Goal: Task Accomplishment & Management: Manage account settings

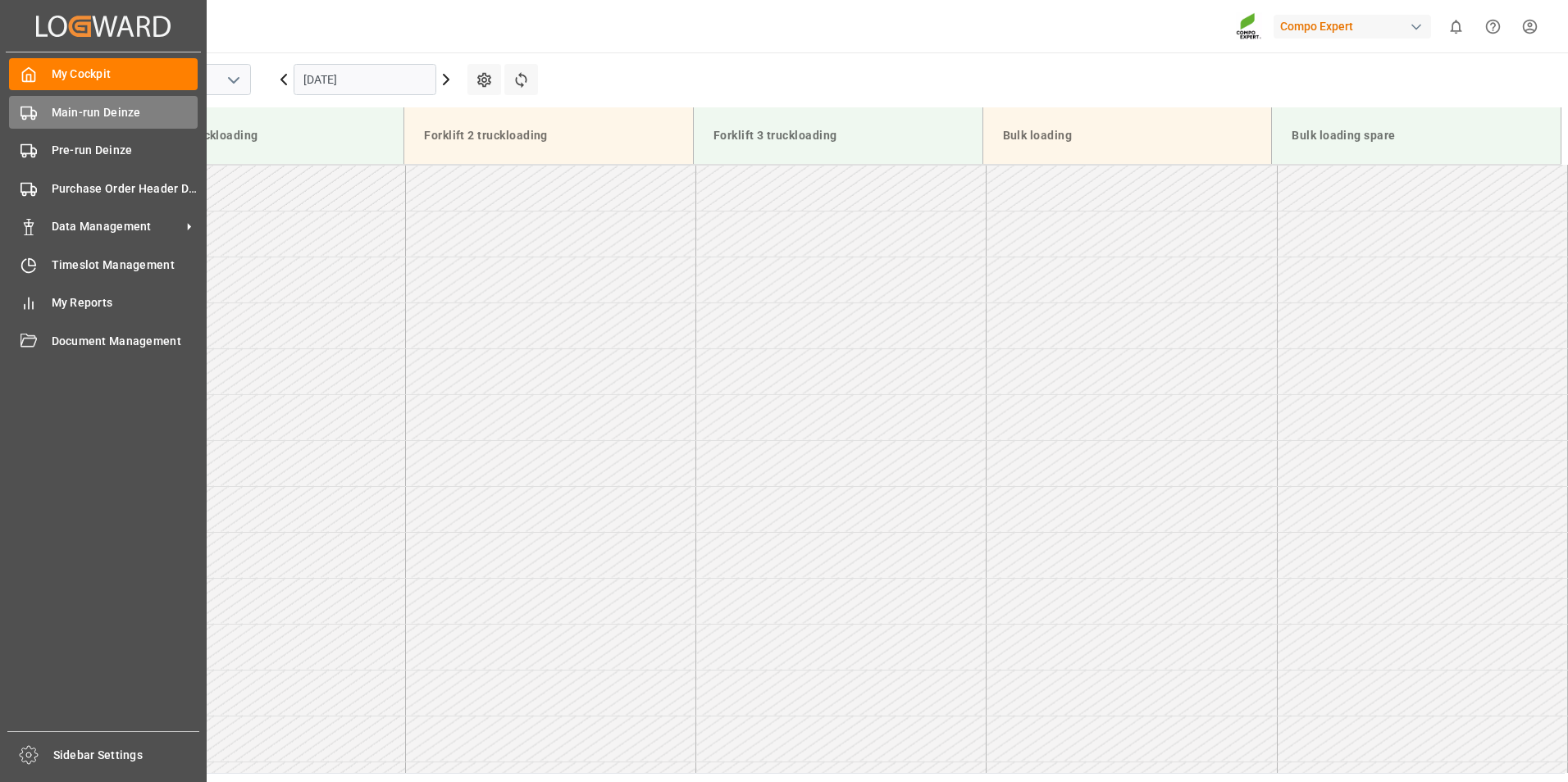
scroll to position [733, 0]
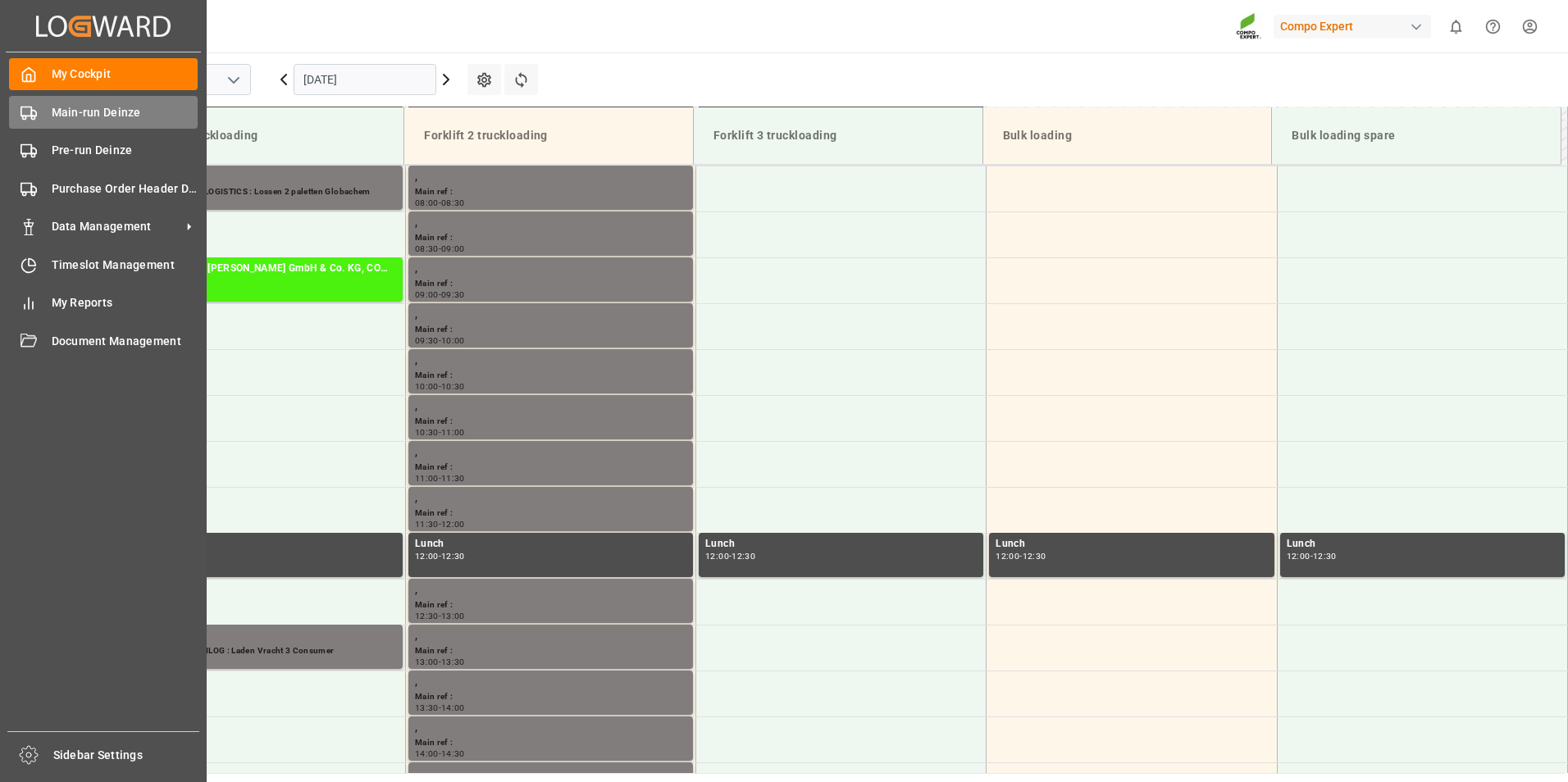
click at [34, 113] on icon at bounding box center [29, 113] width 16 height 16
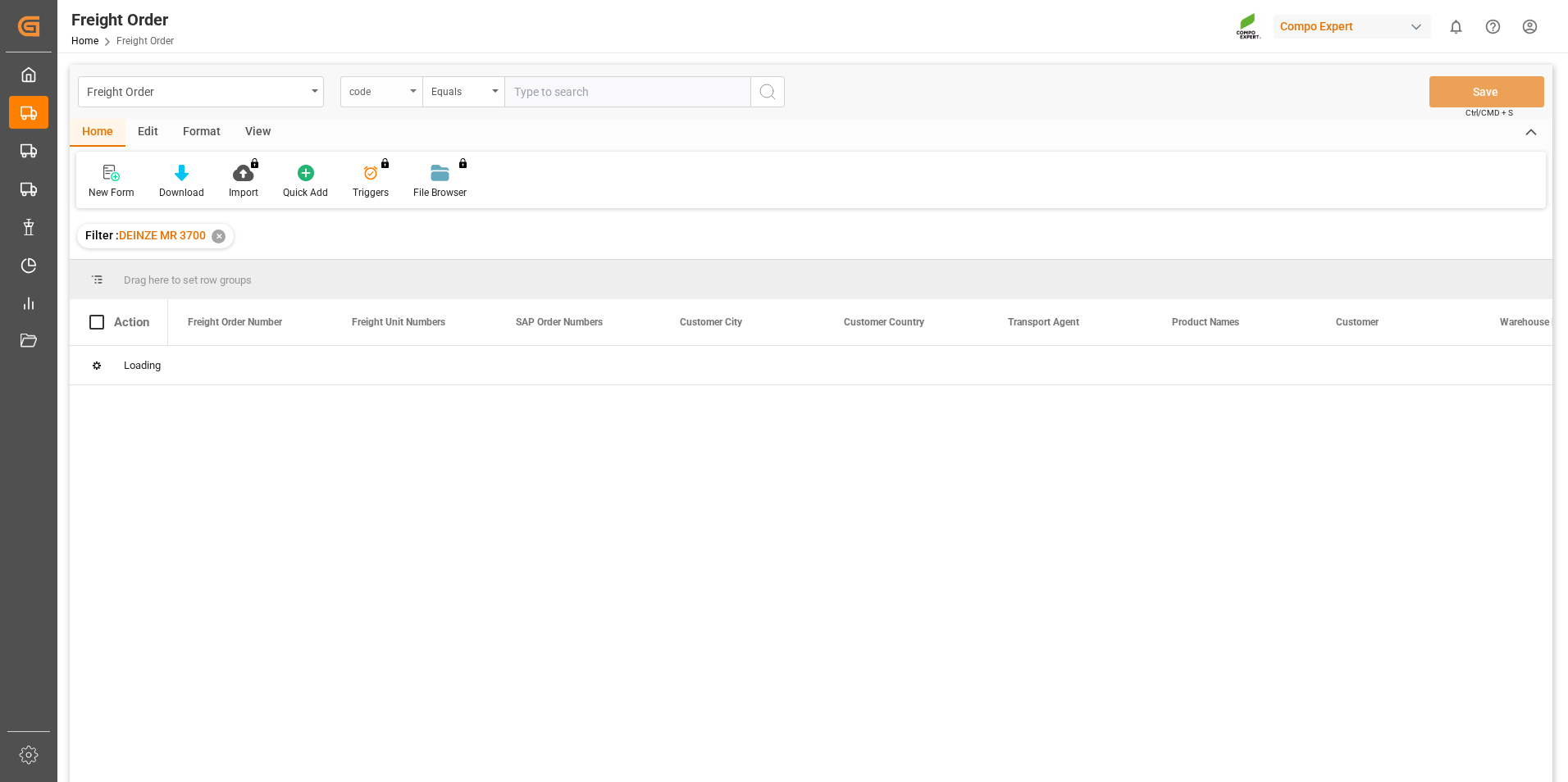
click at [414, 97] on div "code" at bounding box center [381, 92] width 82 height 32
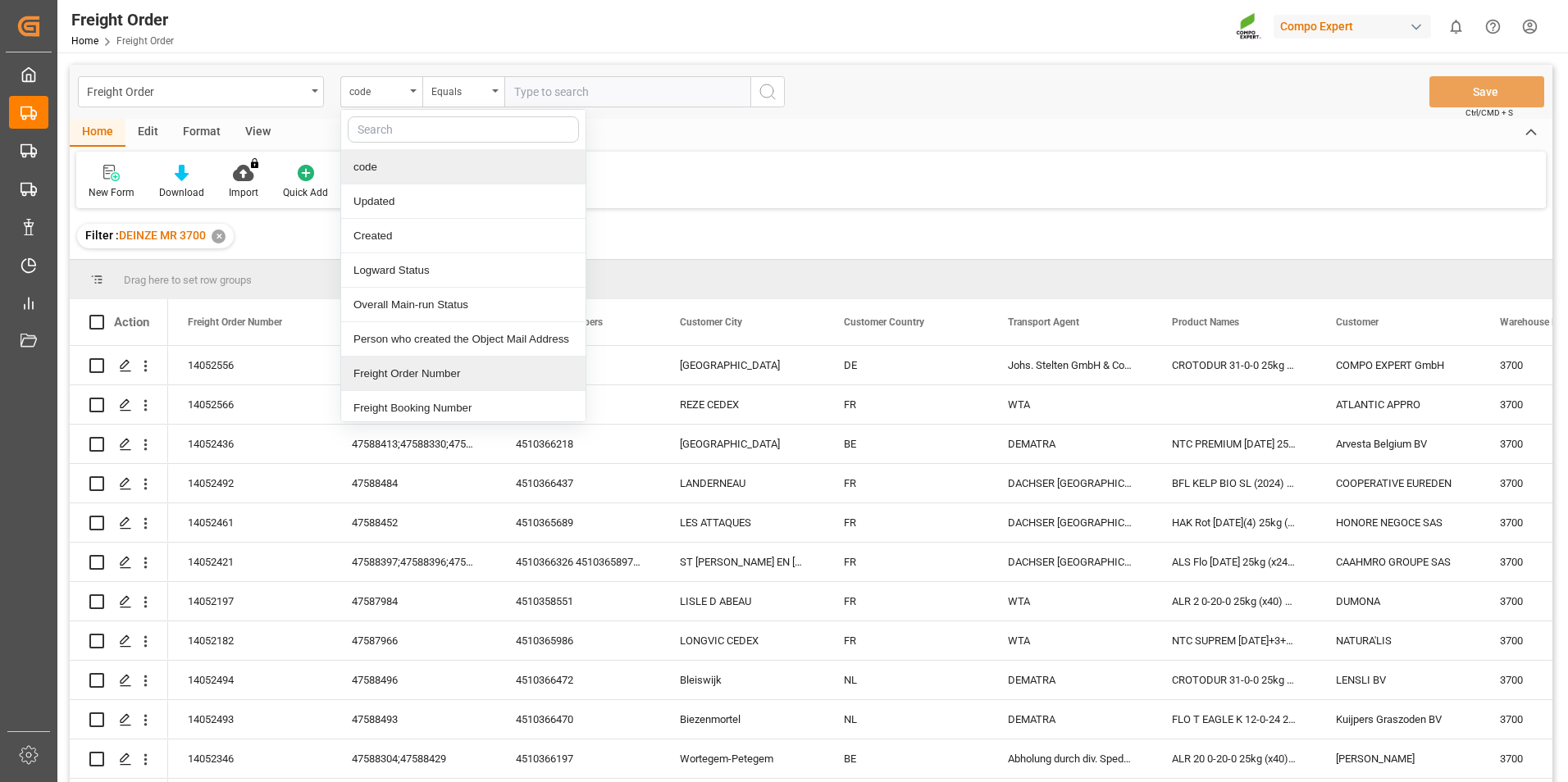
click at [408, 373] on div "Freight Order Number" at bounding box center [463, 373] width 244 height 34
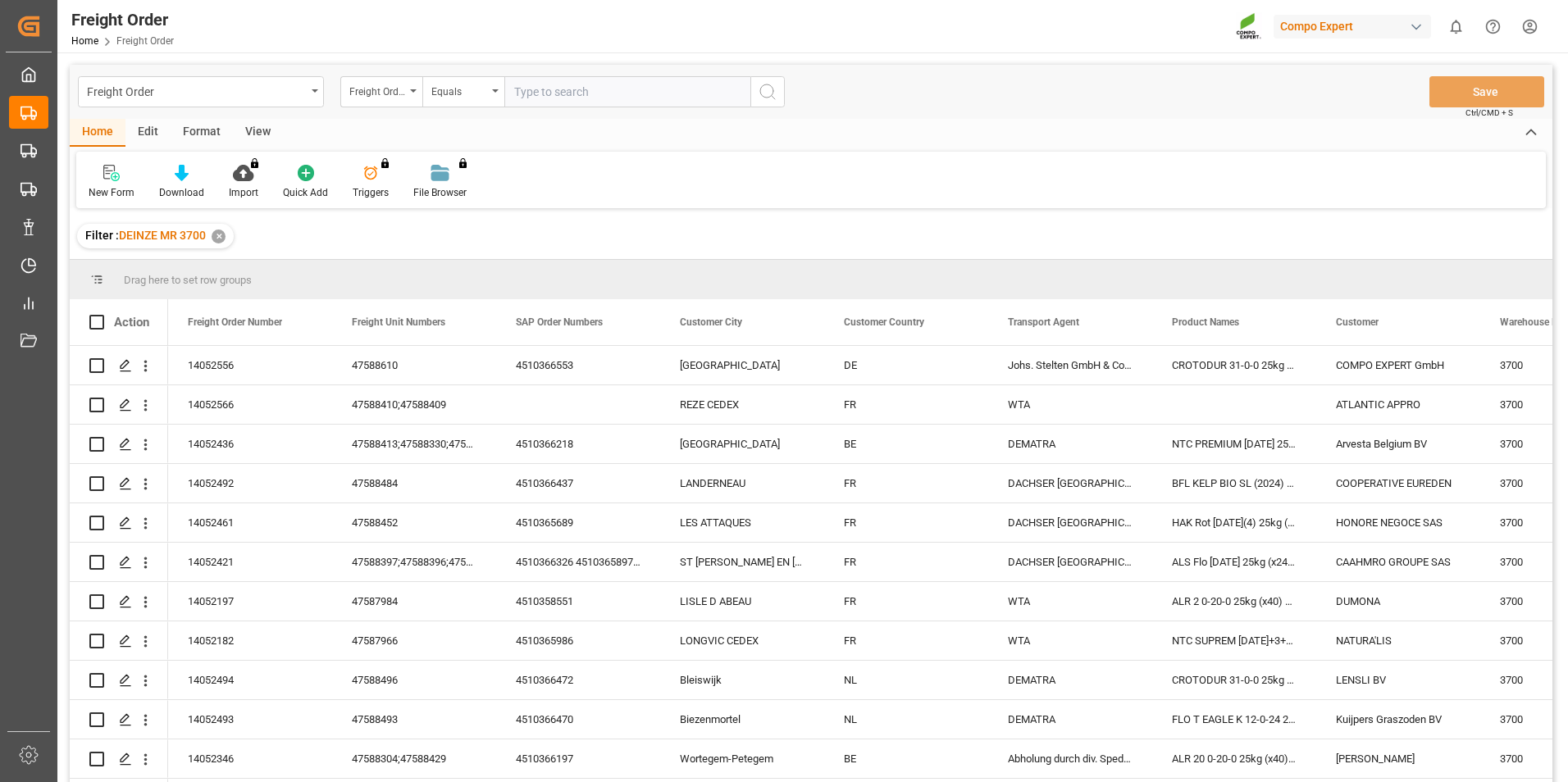
click at [520, 89] on input "text" at bounding box center [627, 92] width 246 height 32
type input "14052284"
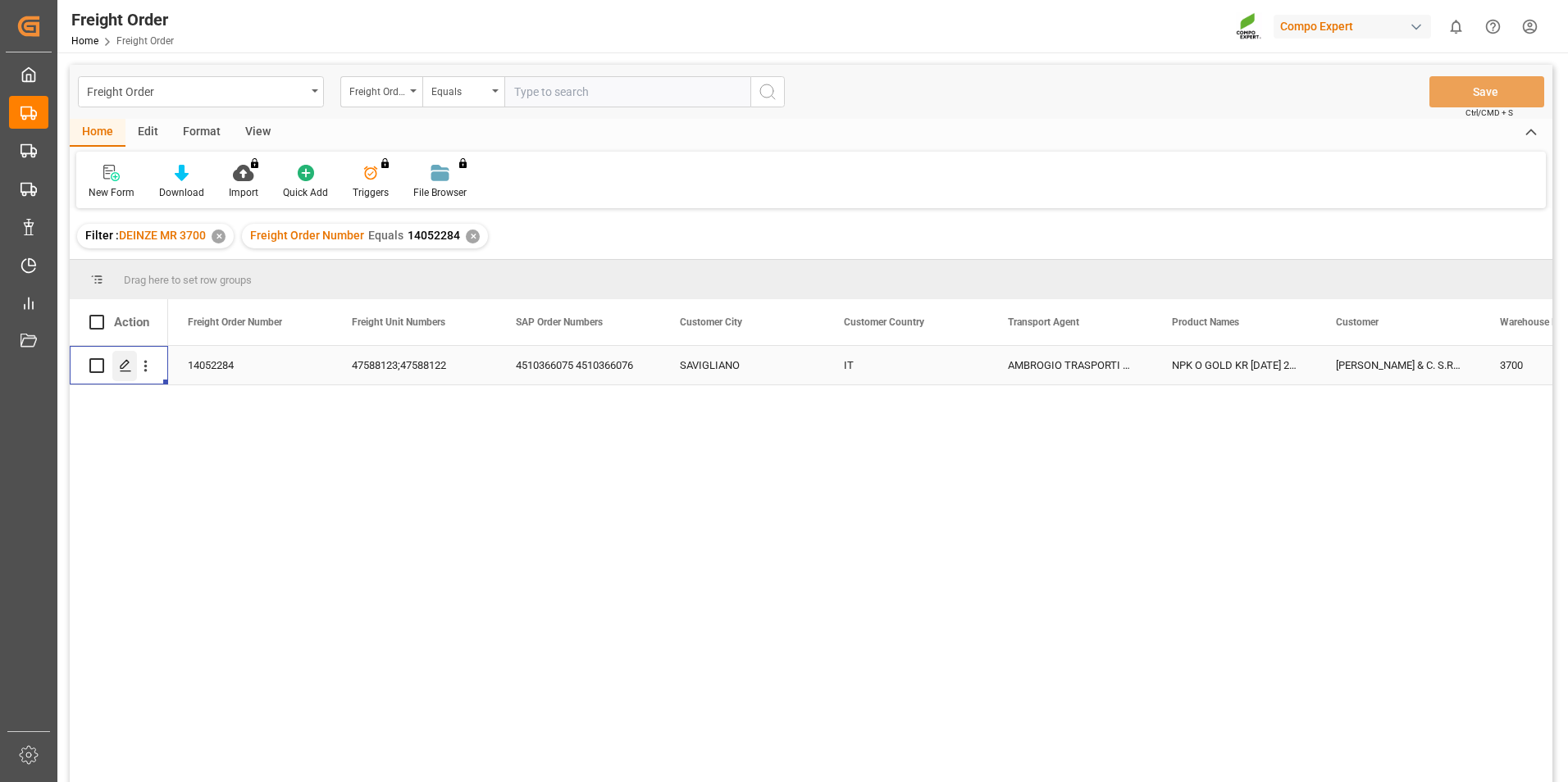
click at [125, 364] on icon "Press SPACE to select this row." at bounding box center [125, 365] width 14 height 14
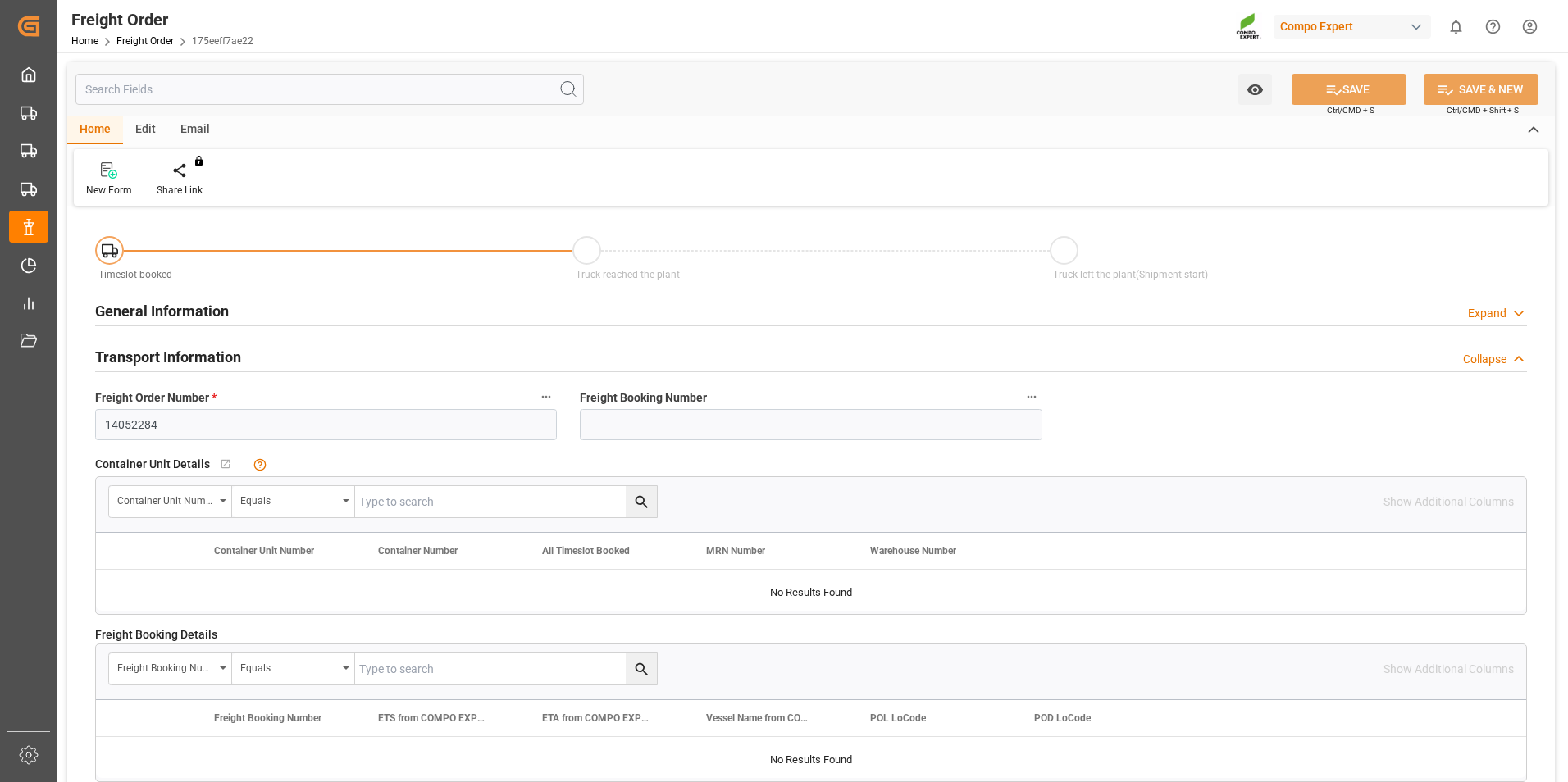
type input "18"
type input "27324"
type input "0"
type input "[DATE] 00:00"
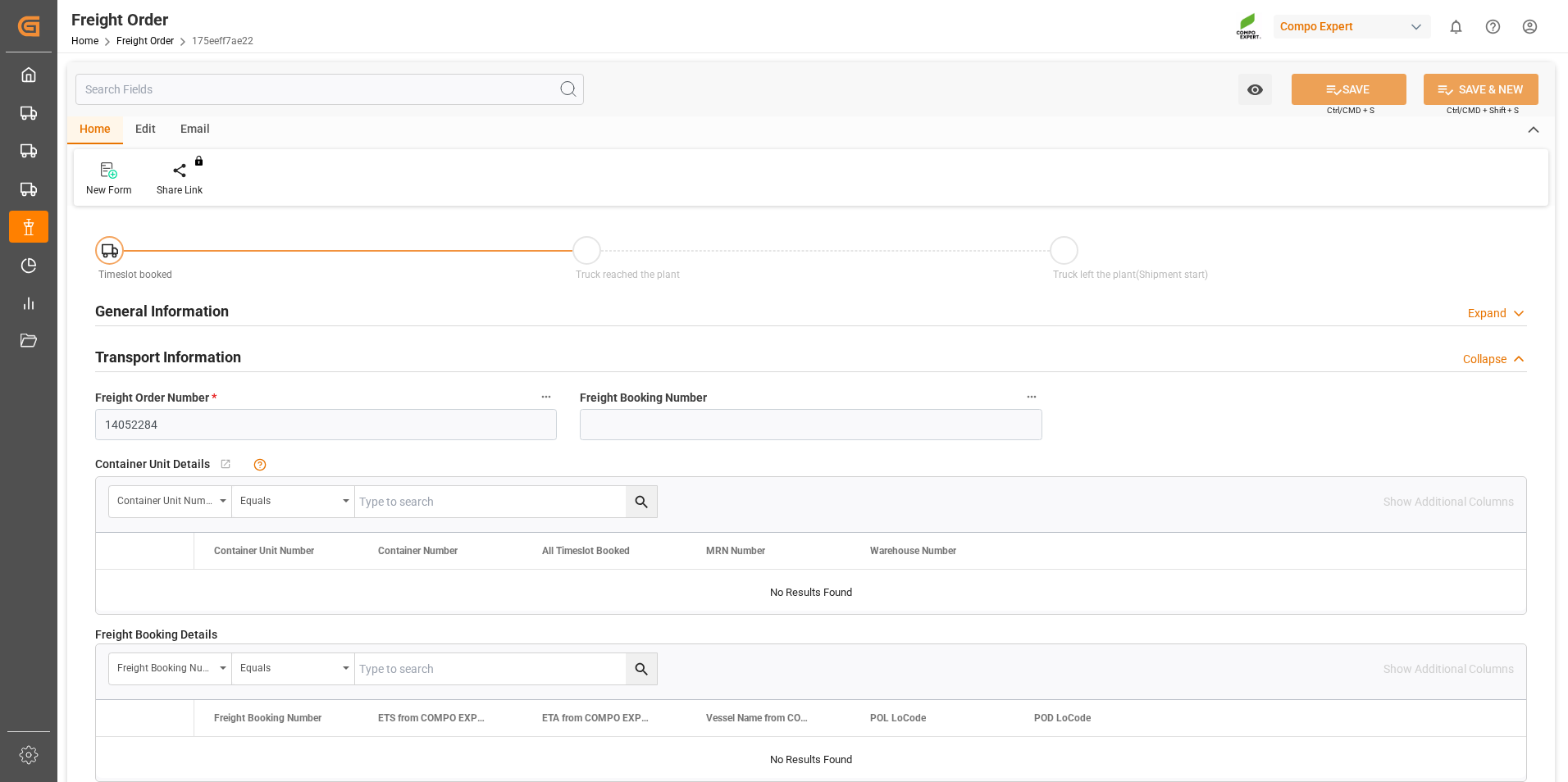
type input "[DATE] 17:45"
click at [191, 176] on icon at bounding box center [191, 170] width 12 height 16
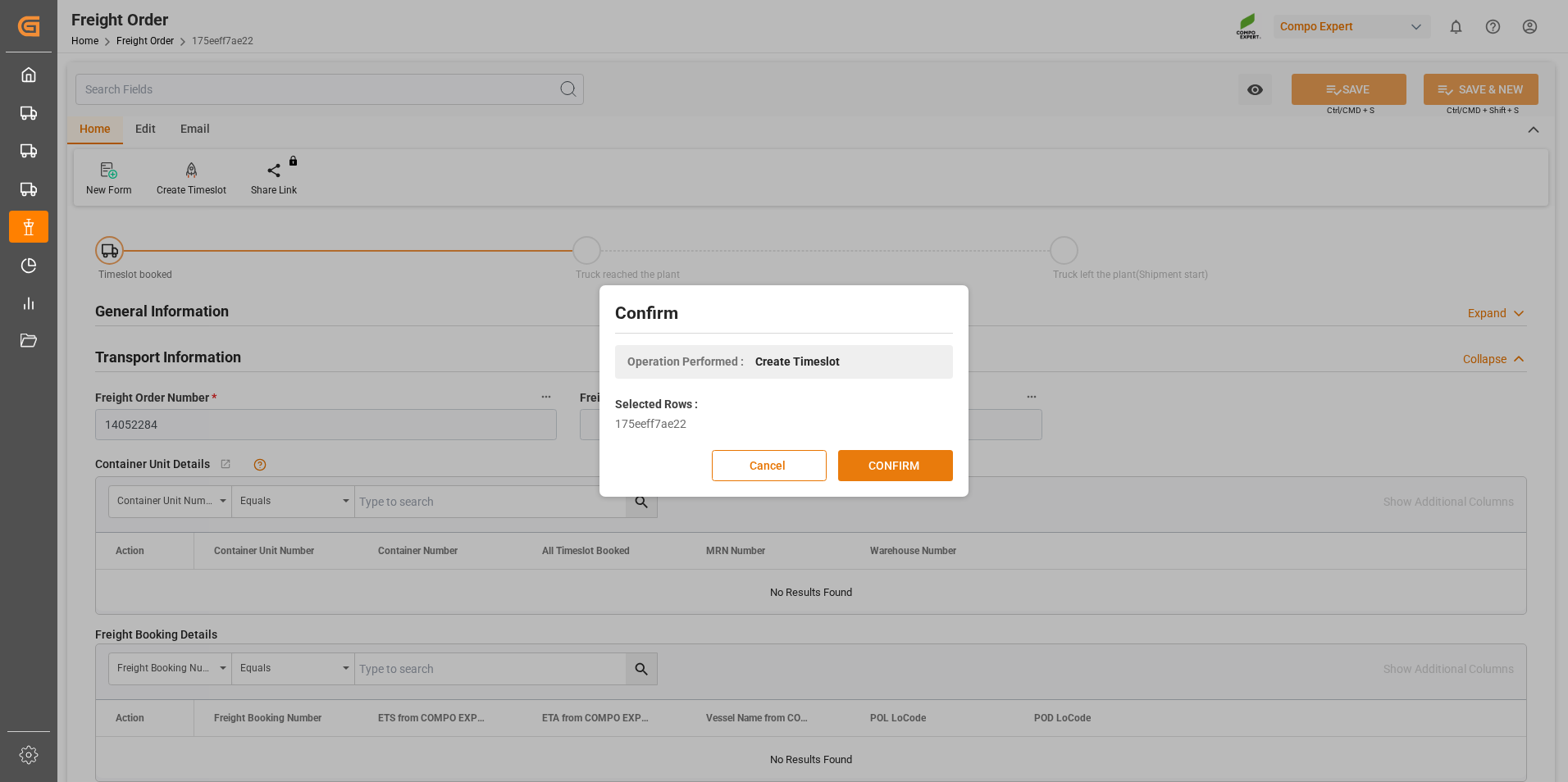
click at [889, 468] on button "CONFIRM" at bounding box center [895, 465] width 115 height 32
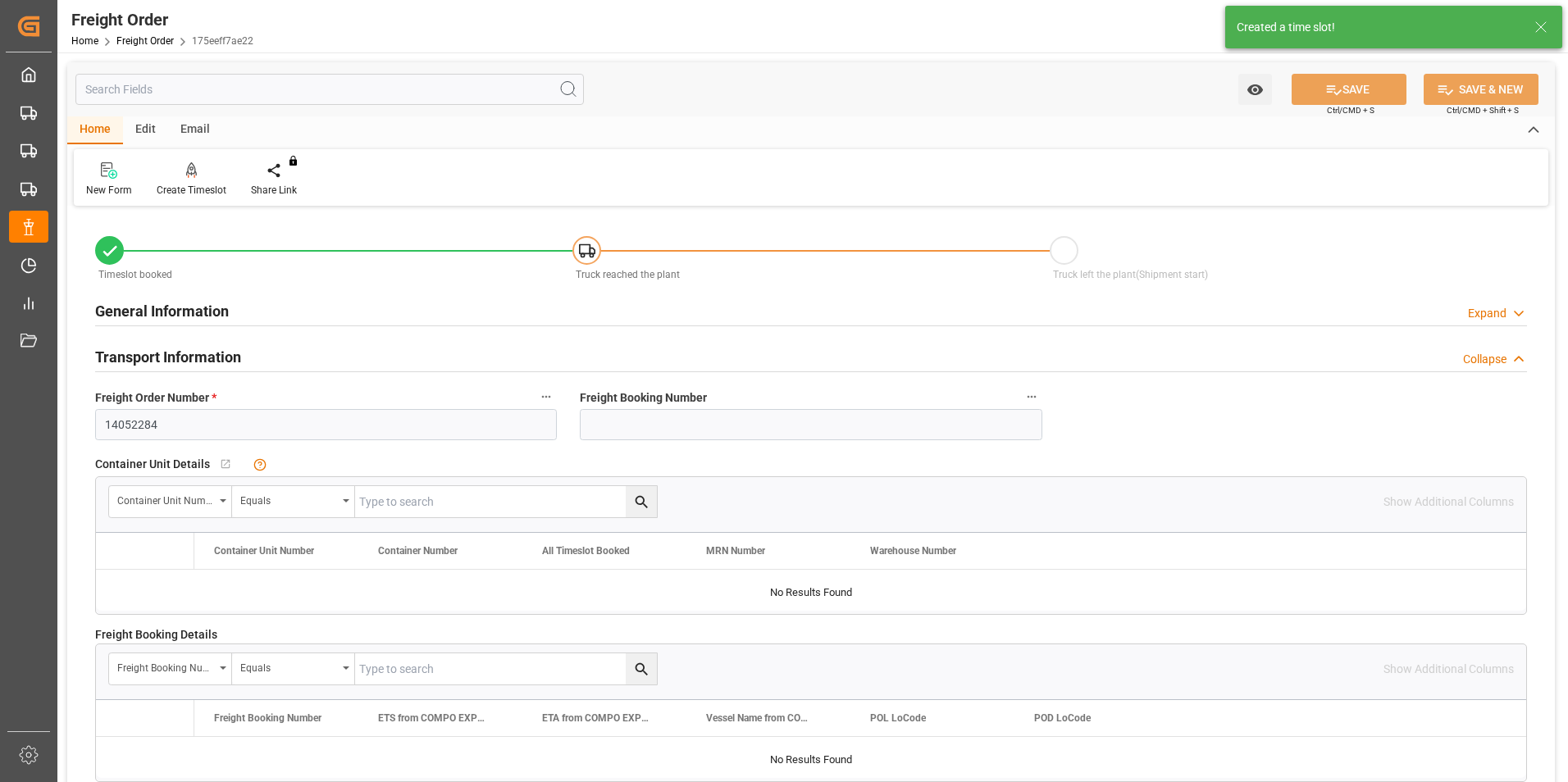
type input "18"
type input "27324"
type input "0"
type input "27324"
type input "[DATE] 00:00"
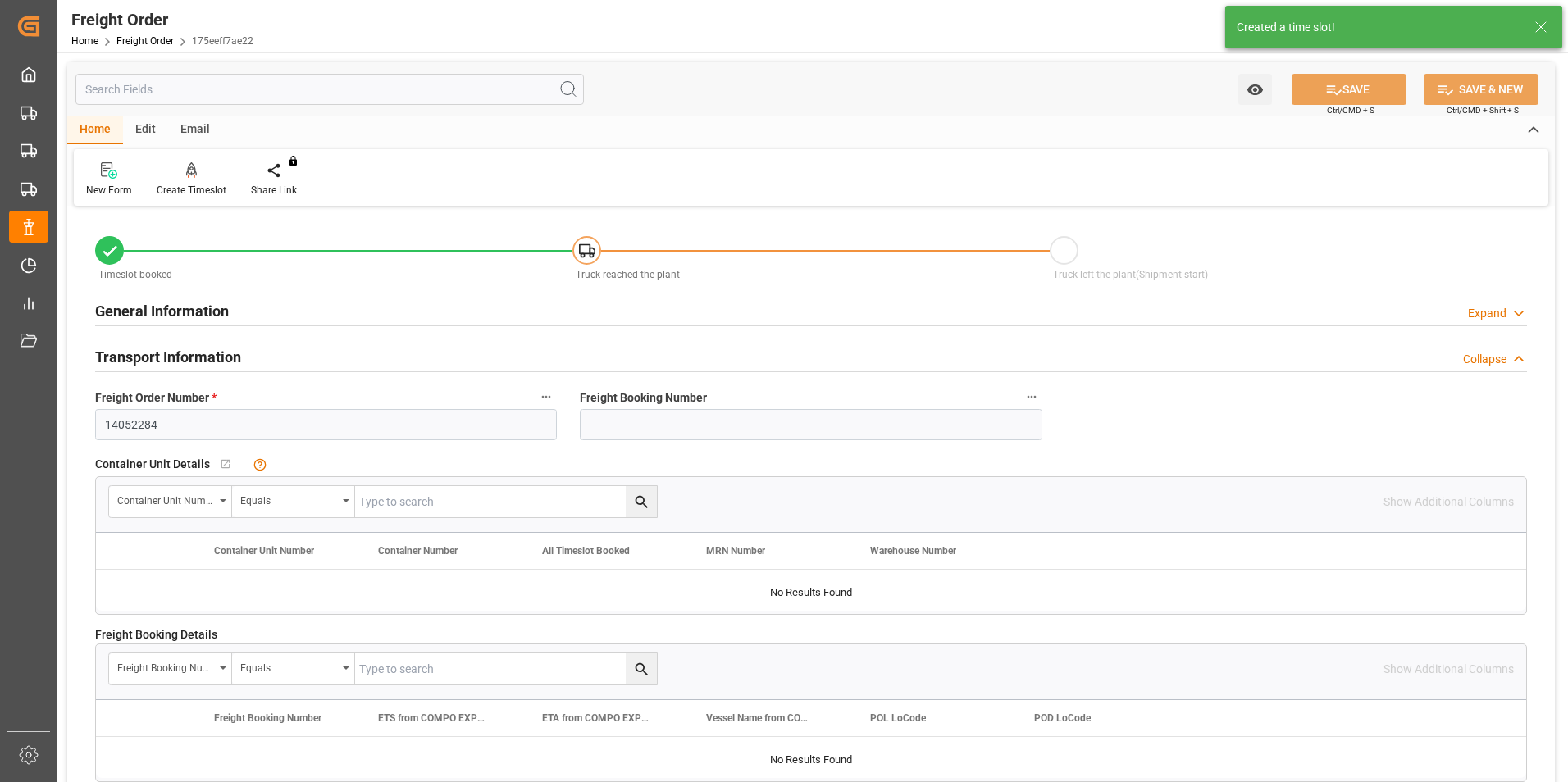
type input "[DATE] 17:45"
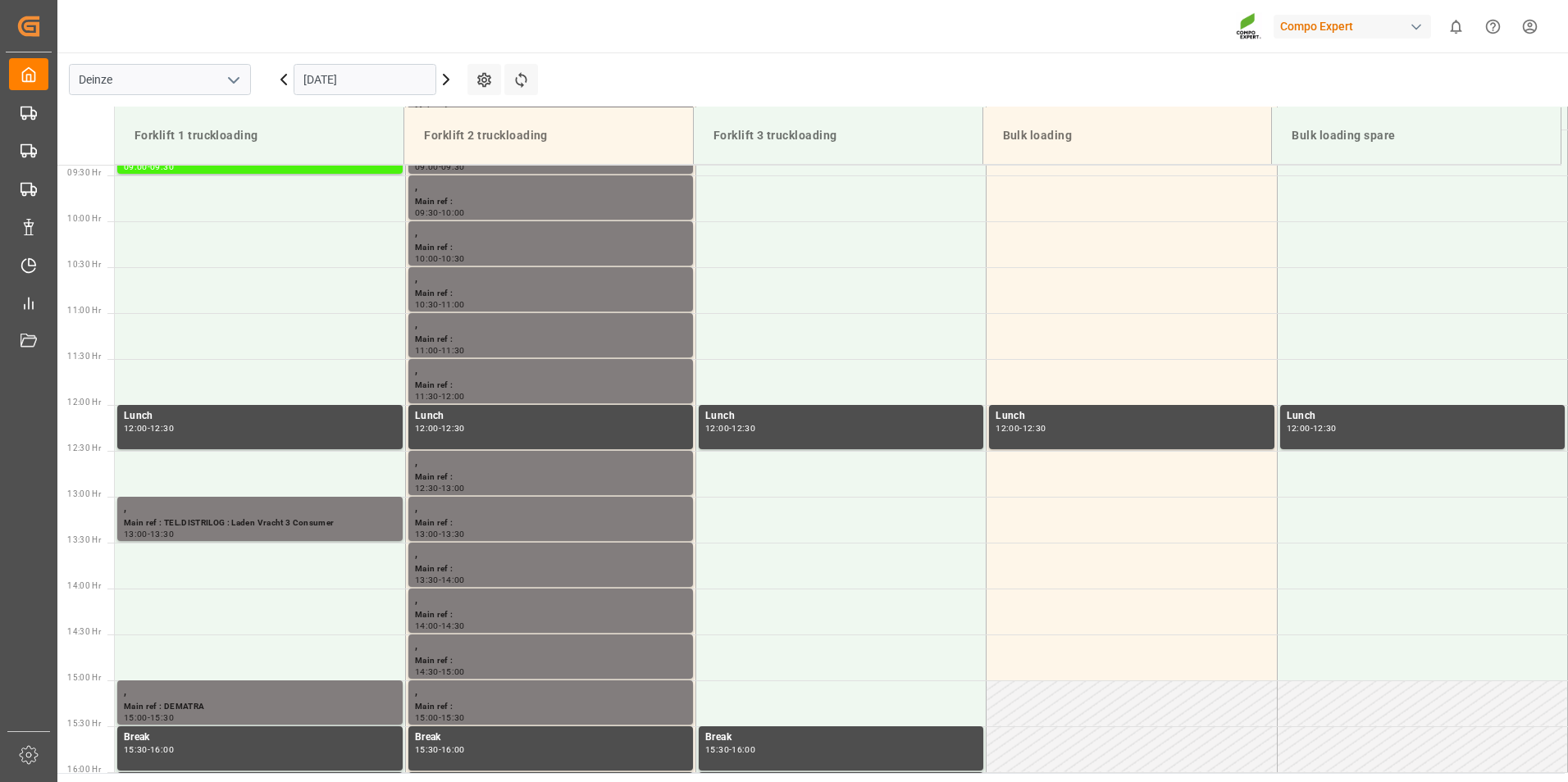
scroll to position [907, 0]
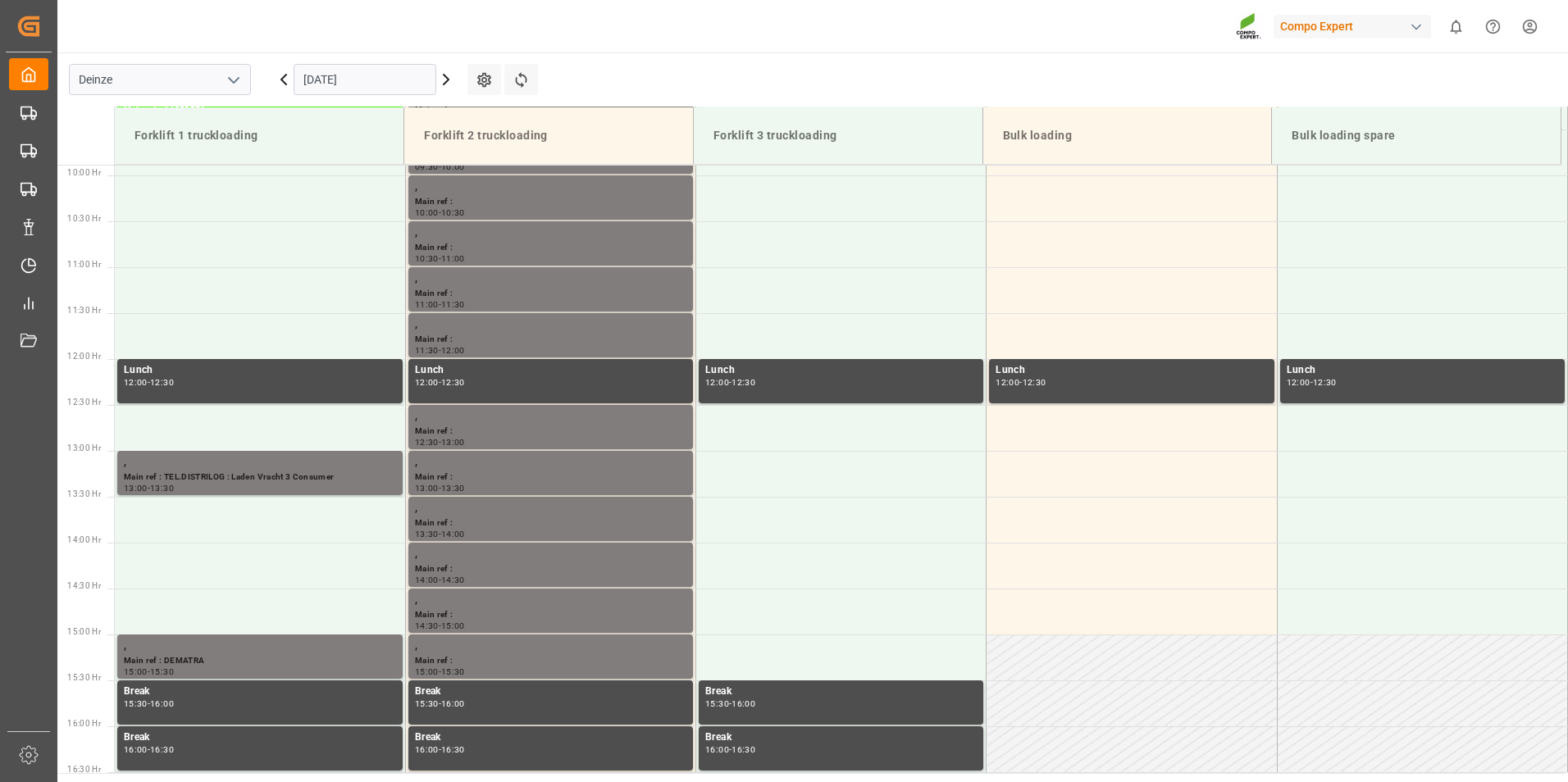
click at [377, 83] on input "[DATE]" at bounding box center [364, 79] width 143 height 32
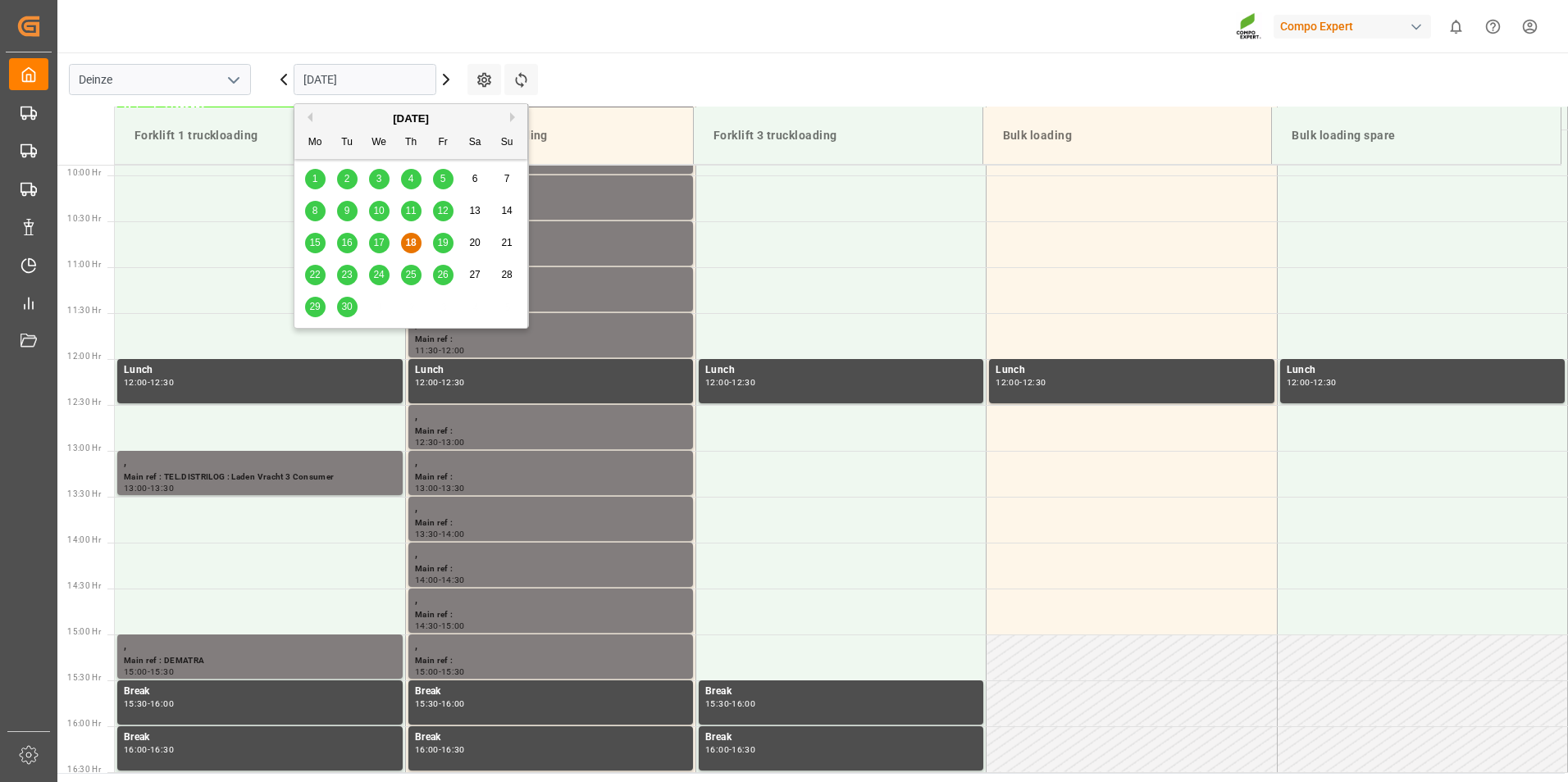
click at [445, 247] on span "19" at bounding box center [442, 243] width 11 height 12
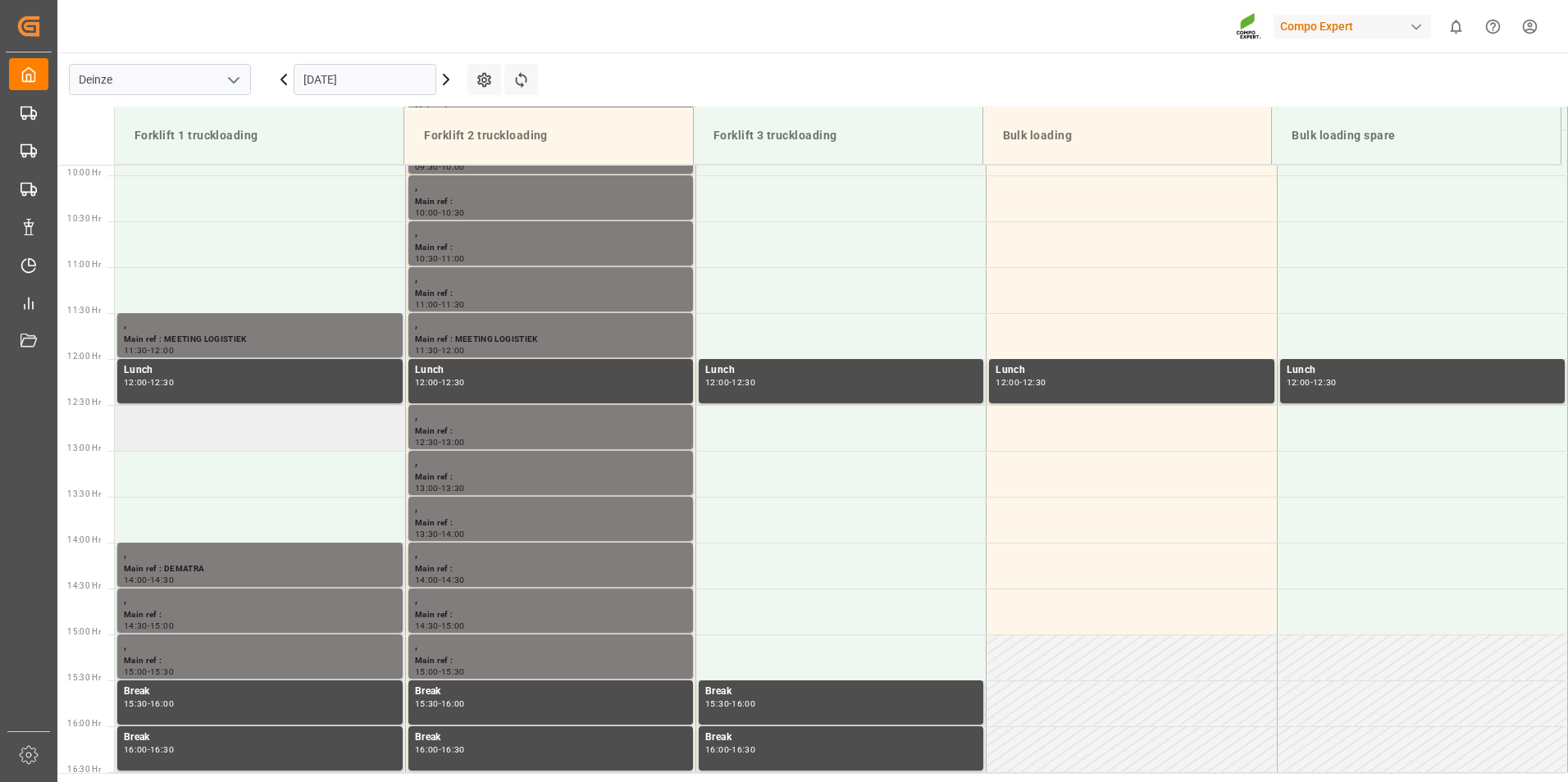
click at [161, 434] on td at bounding box center [260, 428] width 291 height 46
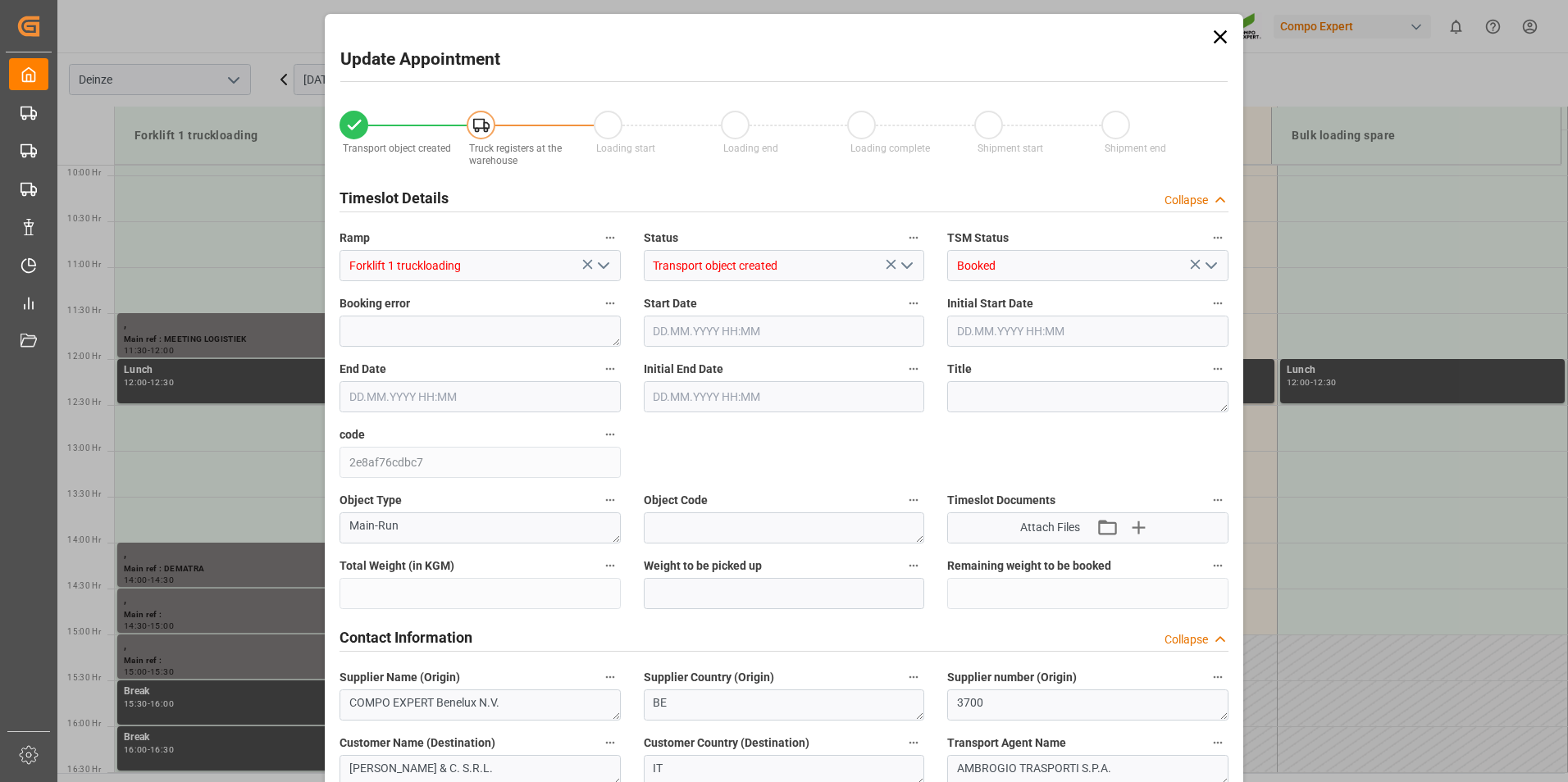
type input "27324"
type input "0"
type input "18"
type input "19.09.2025 12:30"
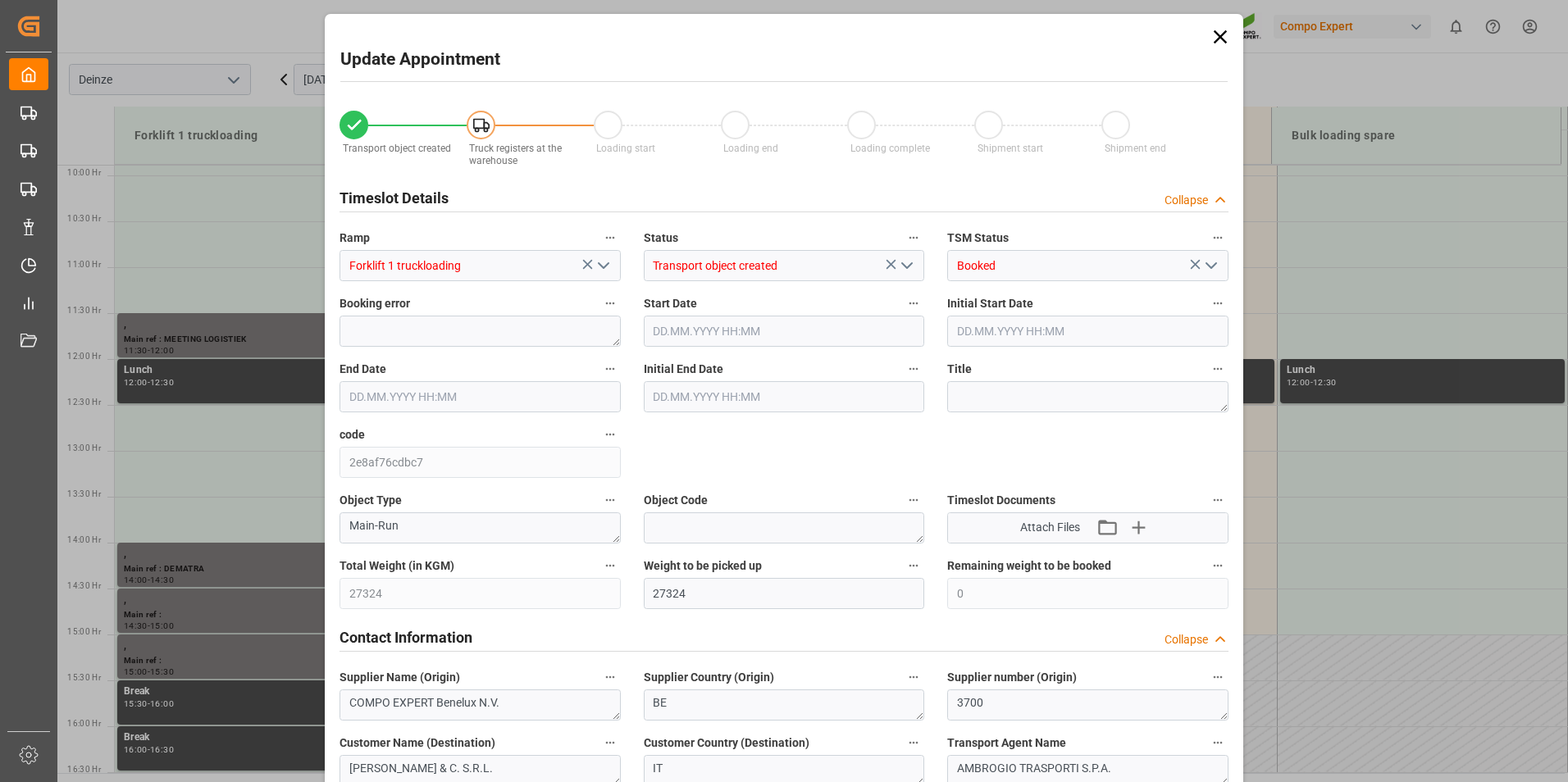
type input "19.09.2025 13:00"
type input "[DATE] 17:45"
type input "[DATE] 08:48"
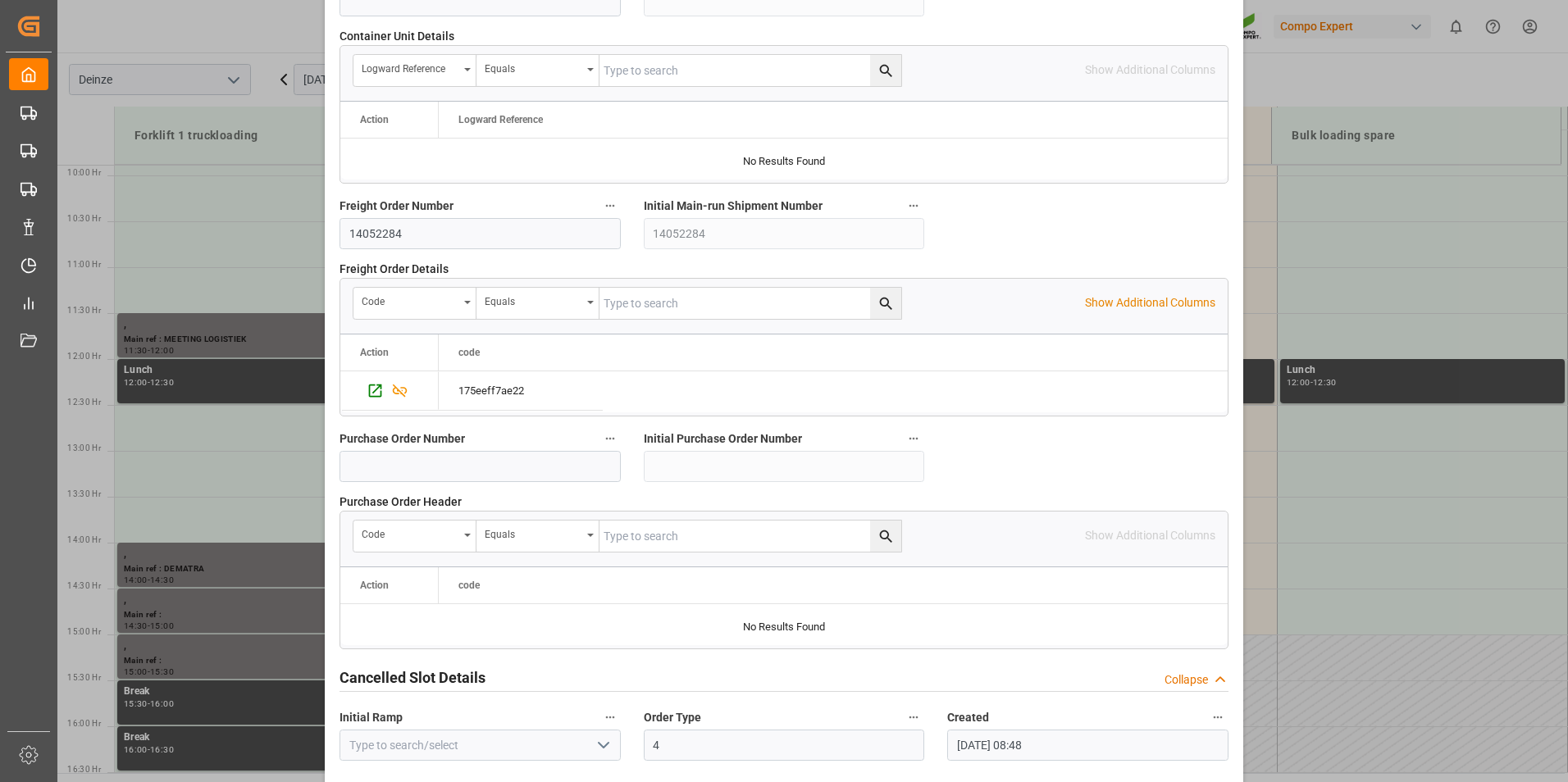
scroll to position [1493, 0]
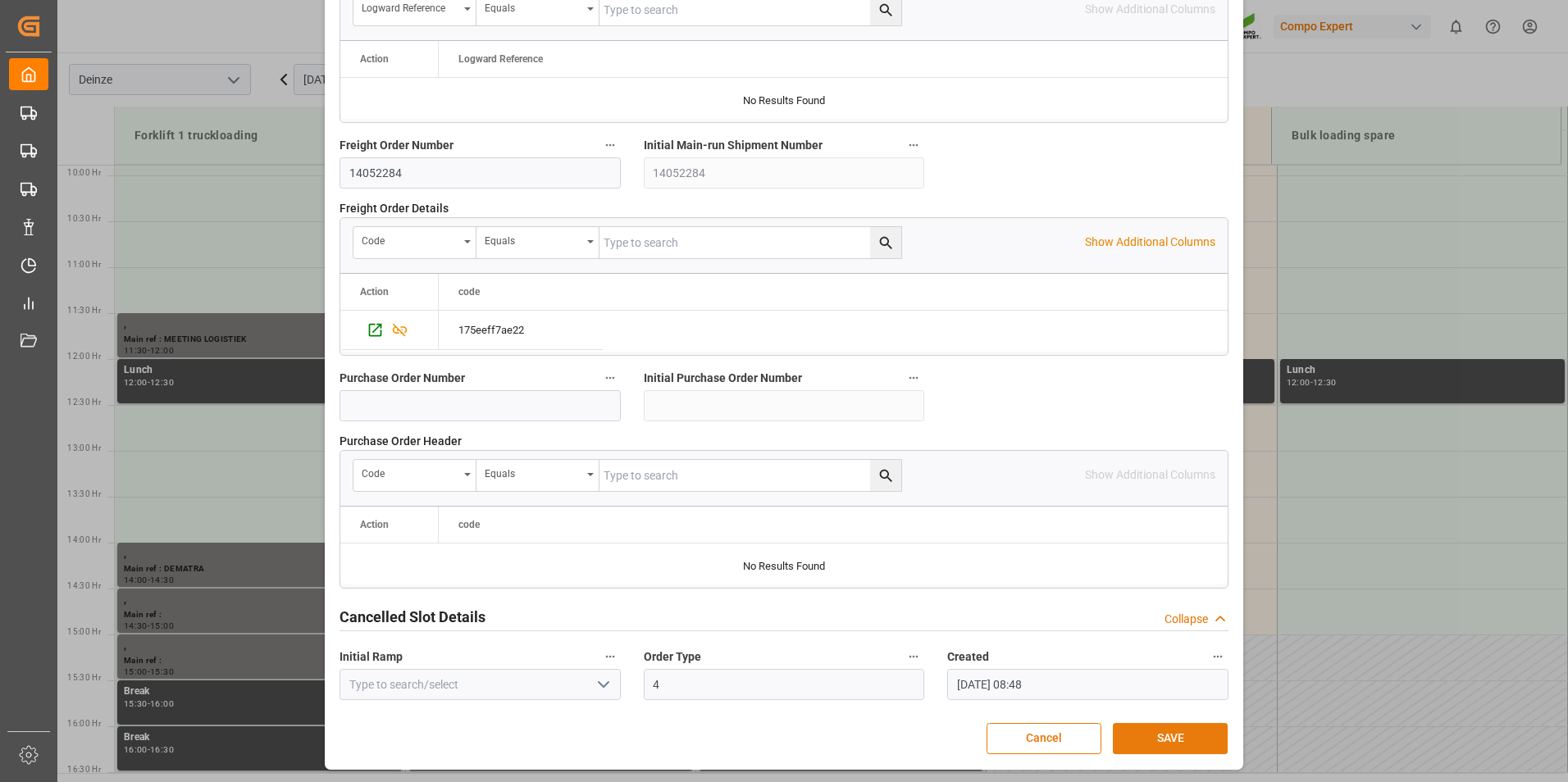
click at [1175, 737] on button "SAVE" at bounding box center [1169, 739] width 115 height 32
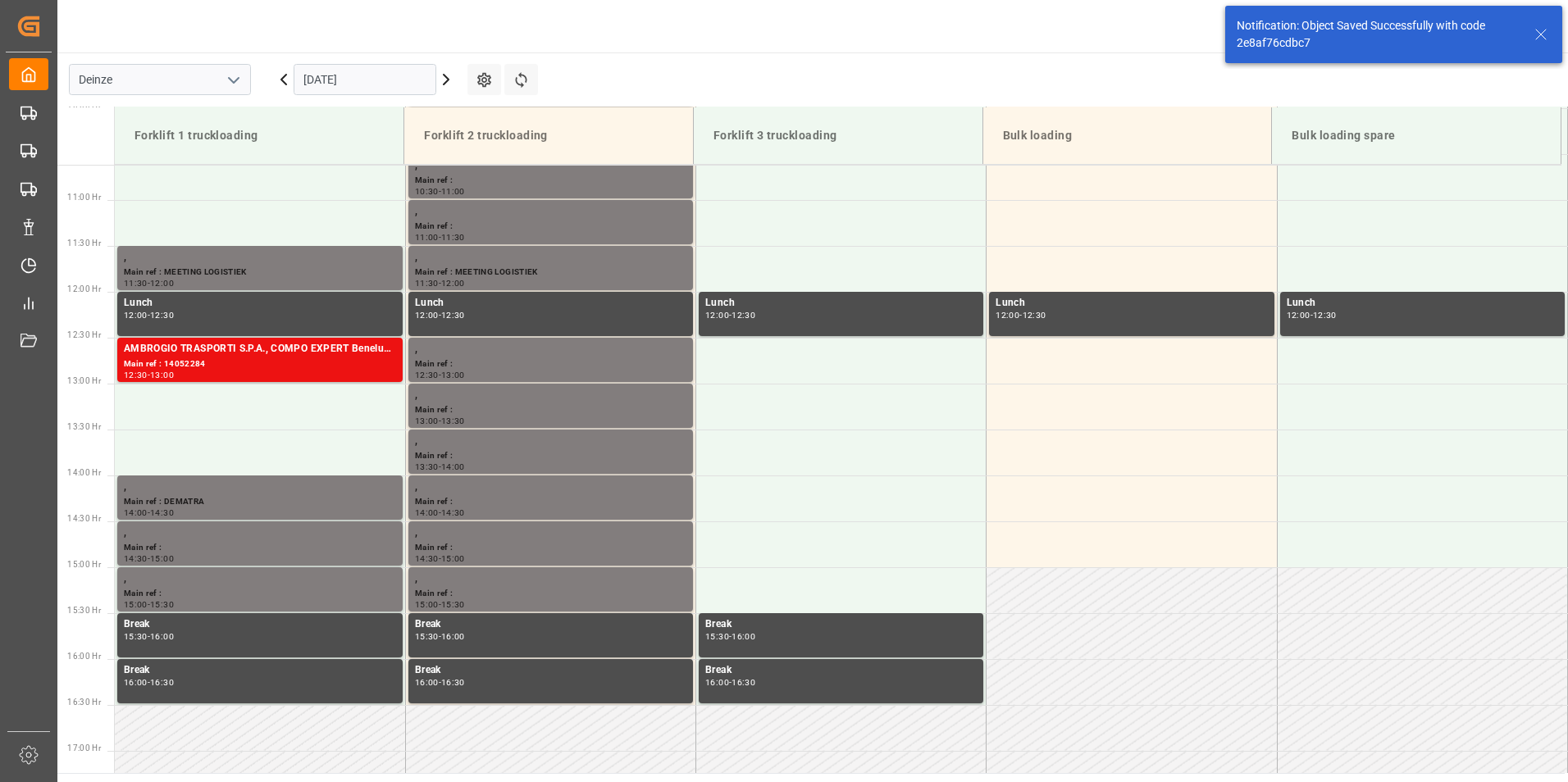
scroll to position [999, 0]
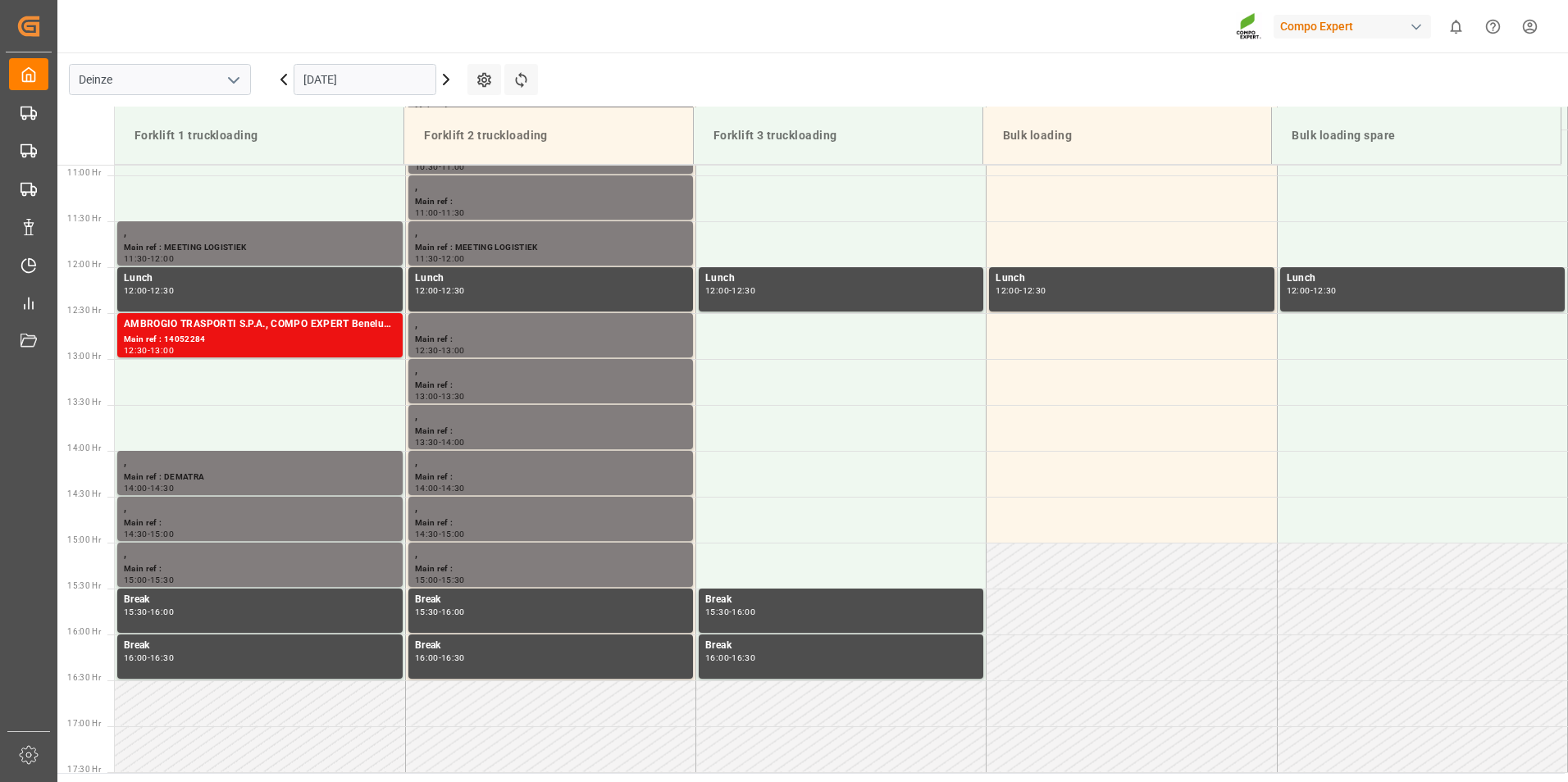
click at [398, 78] on input "19.09.2025" at bounding box center [364, 79] width 143 height 32
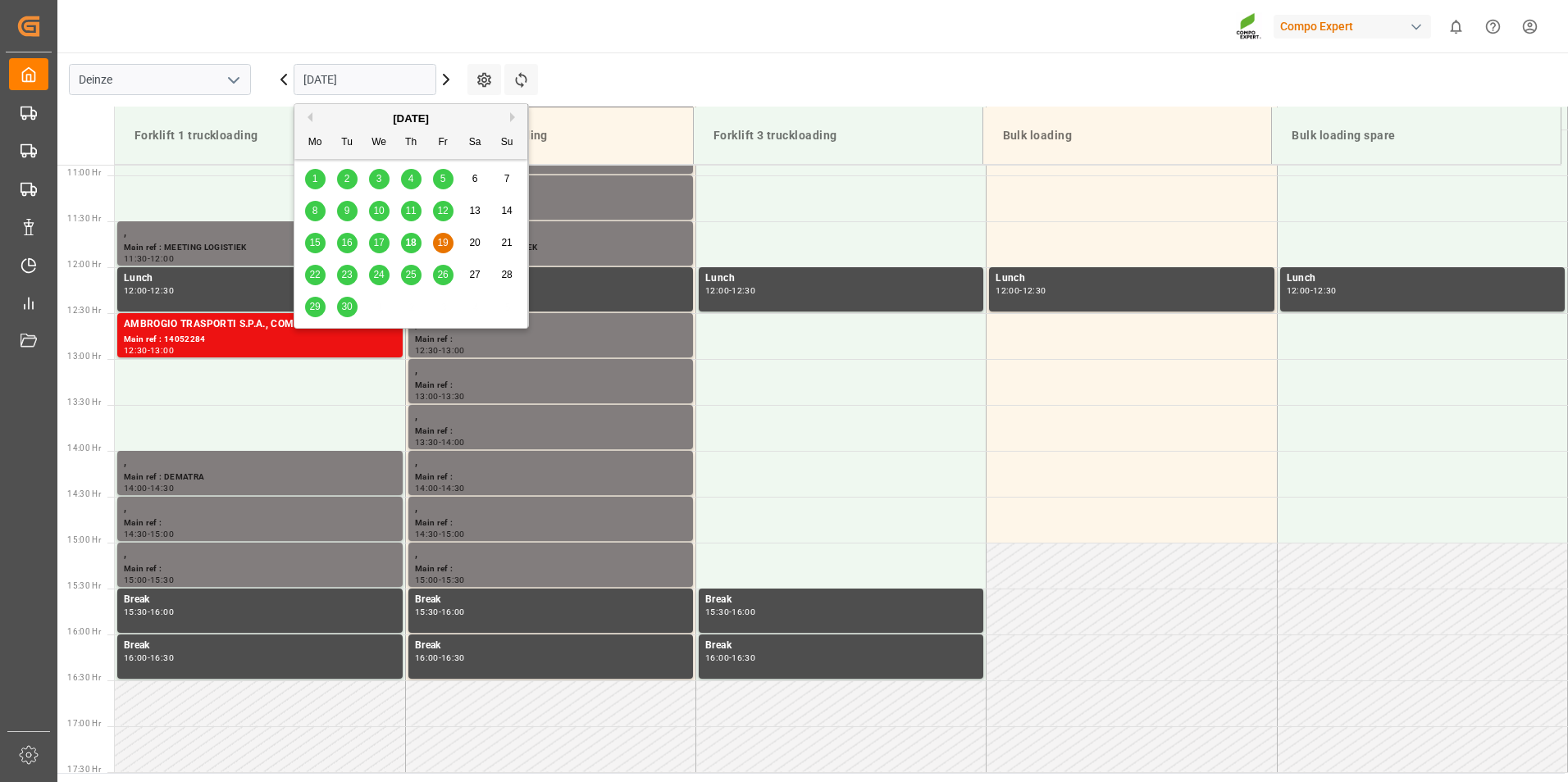
click at [411, 244] on span "18" at bounding box center [410, 243] width 11 height 12
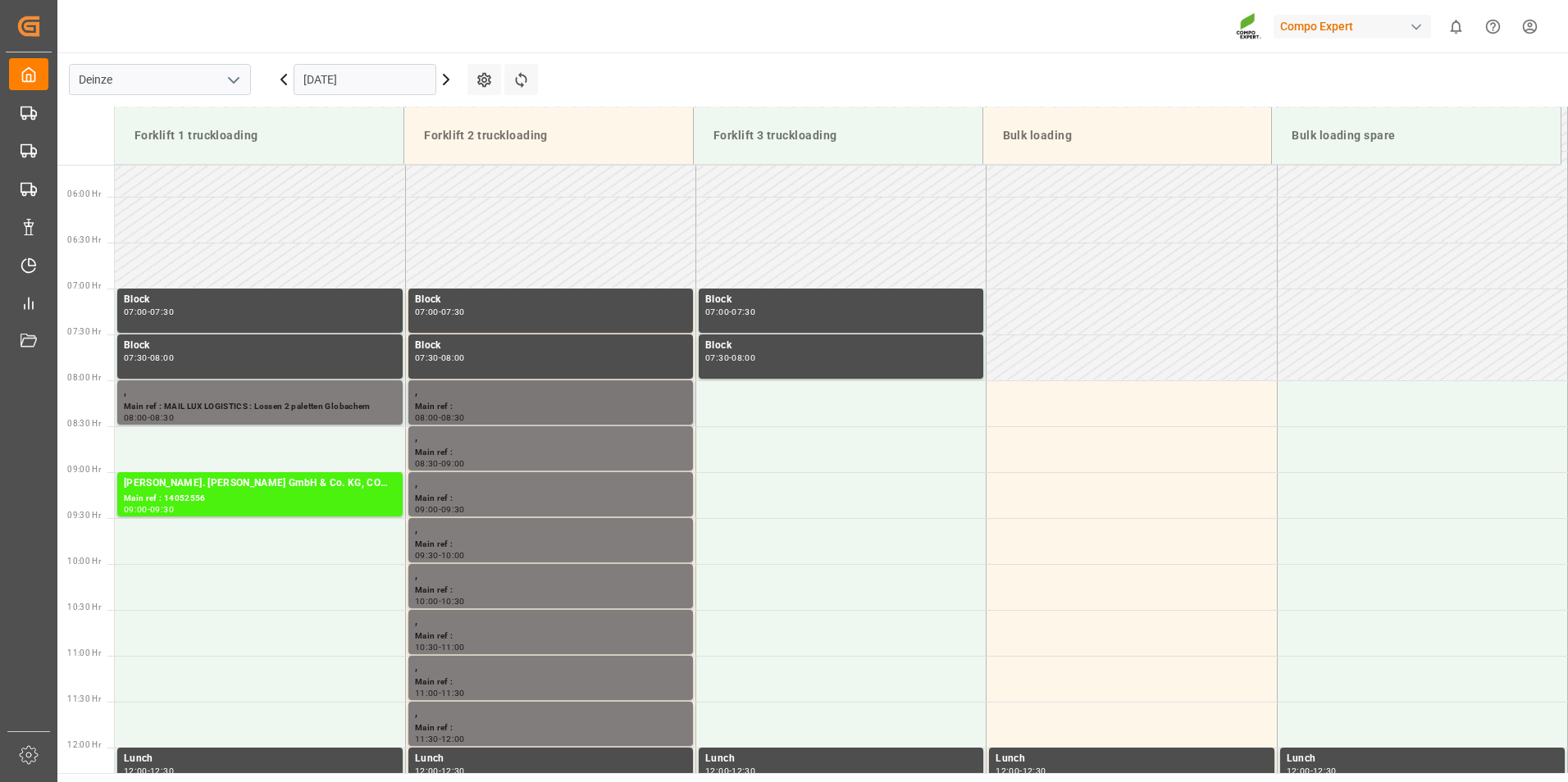
scroll to position [661, 0]
